Goal: Task Accomplishment & Management: Use online tool/utility

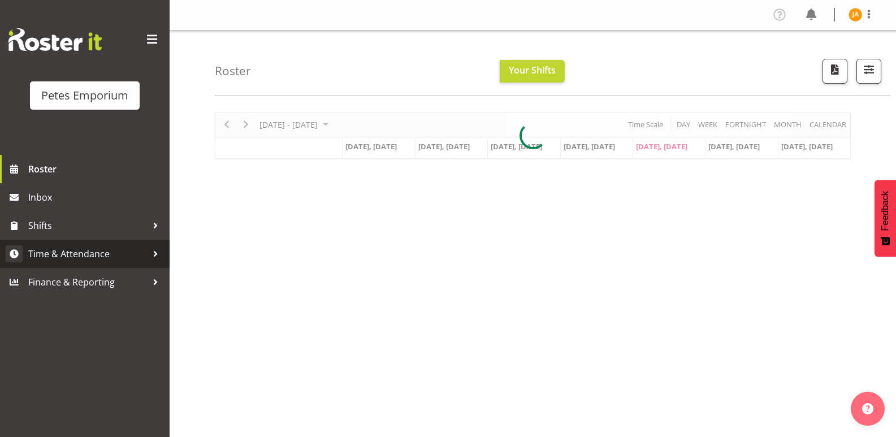
click at [81, 254] on span "Time & Attendance" at bounding box center [87, 253] width 119 height 17
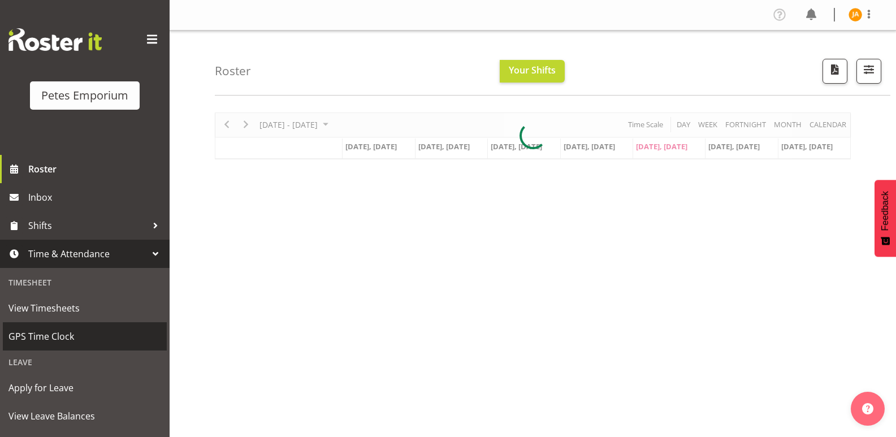
click at [51, 328] on span "GPS Time Clock" at bounding box center [84, 336] width 153 height 17
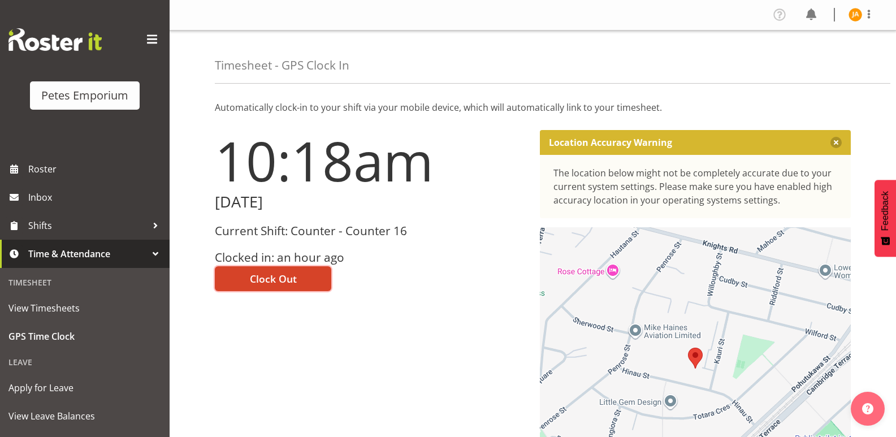
click at [294, 275] on span "Clock Out" at bounding box center [273, 278] width 47 height 15
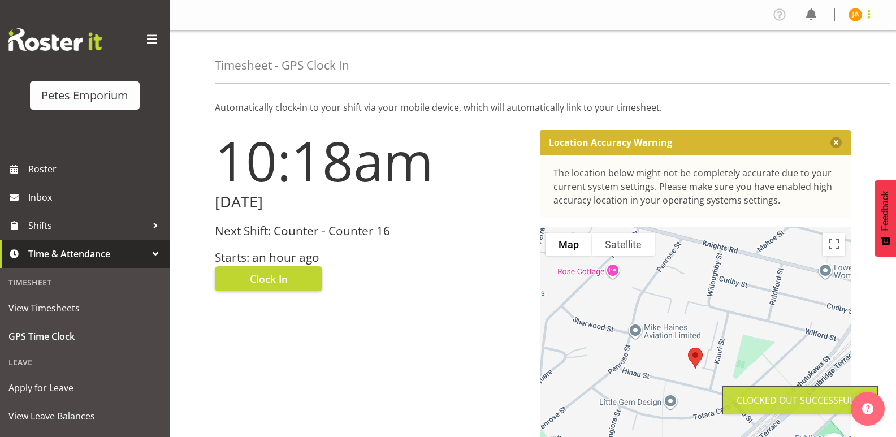
click at [864, 12] on span at bounding box center [869, 14] width 14 height 14
click at [821, 54] on link "Log Out" at bounding box center [821, 59] width 108 height 20
